Goal: Task Accomplishment & Management: Manage account settings

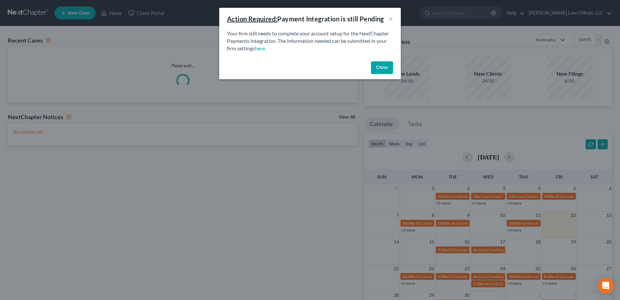
click at [389, 68] on button "Close" at bounding box center [382, 67] width 22 height 13
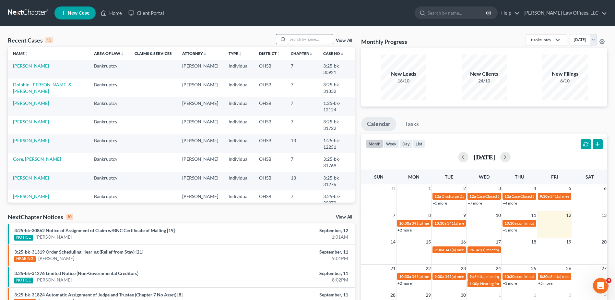
click at [311, 40] on input "search" at bounding box center [310, 38] width 45 height 9
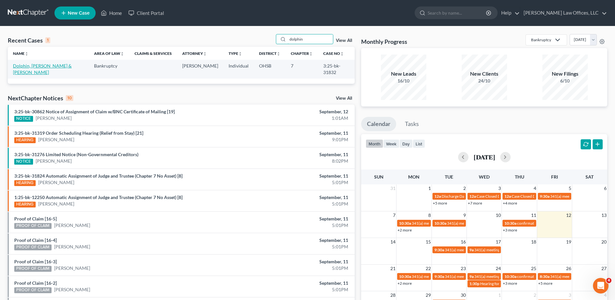
type input "dolphin"
click at [28, 67] on link "Dolphin, [PERSON_NAME] & [PERSON_NAME]" at bounding box center [42, 69] width 59 height 12
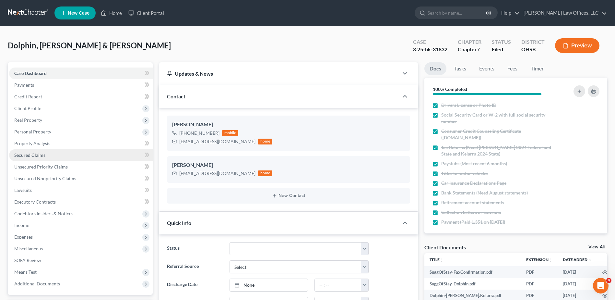
click at [37, 156] on span "Secured Claims" at bounding box center [29, 155] width 31 height 6
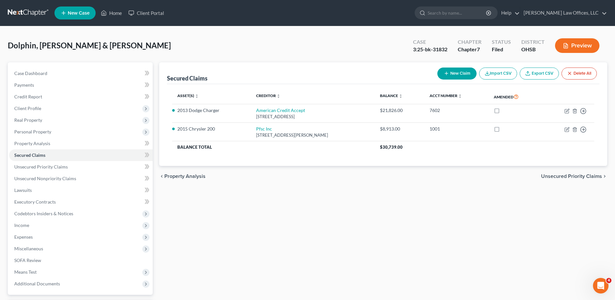
click at [581, 44] on button "Preview" at bounding box center [577, 45] width 44 height 15
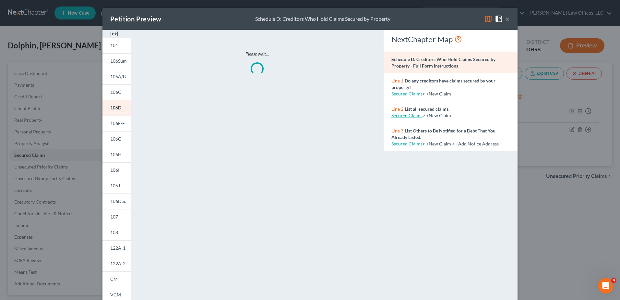
click at [112, 33] on img at bounding box center [114, 34] width 8 height 8
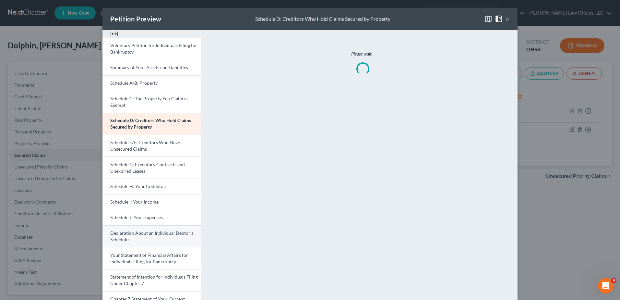
scroll to position [125, 0]
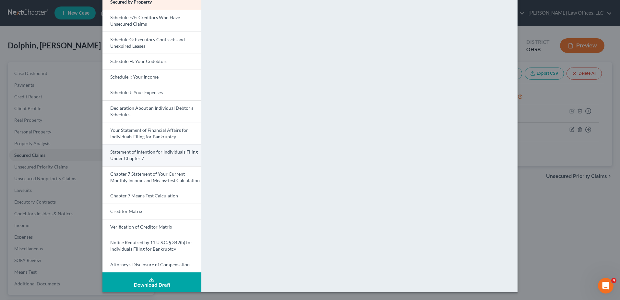
click at [137, 152] on span "Statement of Intention for Individuals Filing Under Chapter 7" at bounding box center [154, 155] width 88 height 12
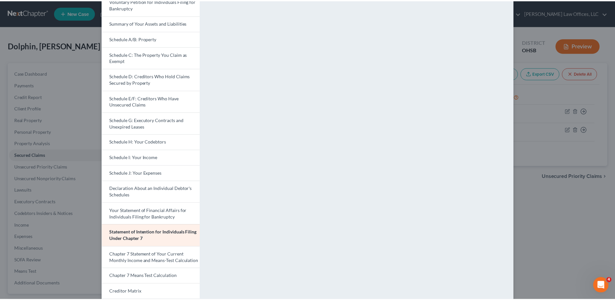
scroll to position [0, 0]
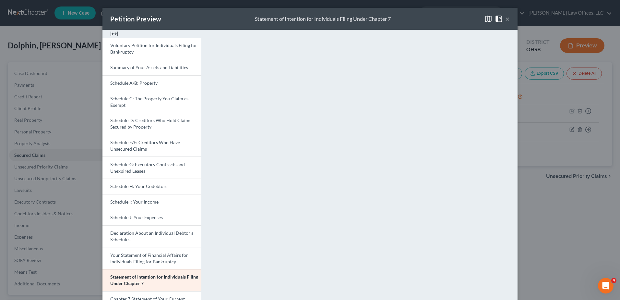
click at [505, 18] on button "×" at bounding box center [507, 19] width 5 height 8
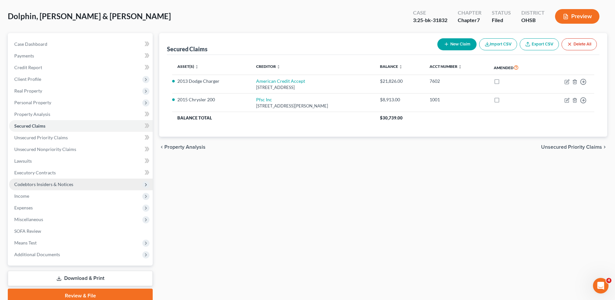
scroll to position [57, 0]
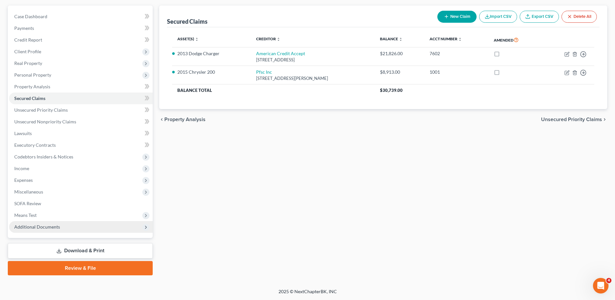
click at [50, 229] on span "Additional Documents" at bounding box center [37, 227] width 46 height 6
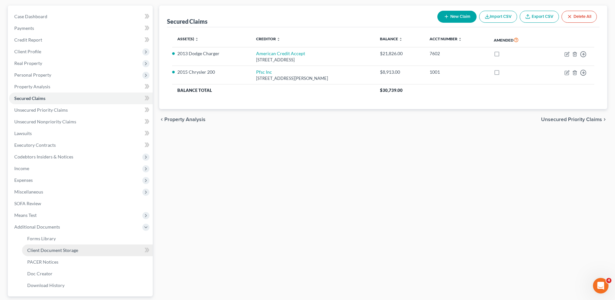
click at [50, 249] on span "Client Document Storage" at bounding box center [52, 250] width 51 height 6
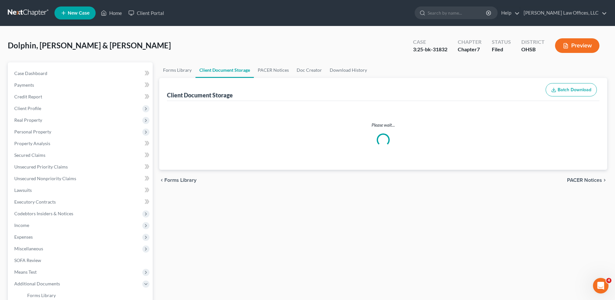
select select "7"
select select "52"
select select "7"
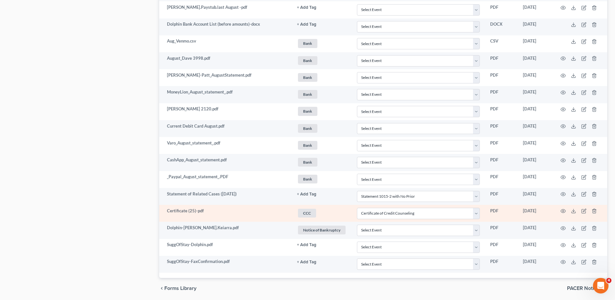
scroll to position [1872, 0]
